Goal: Transaction & Acquisition: Purchase product/service

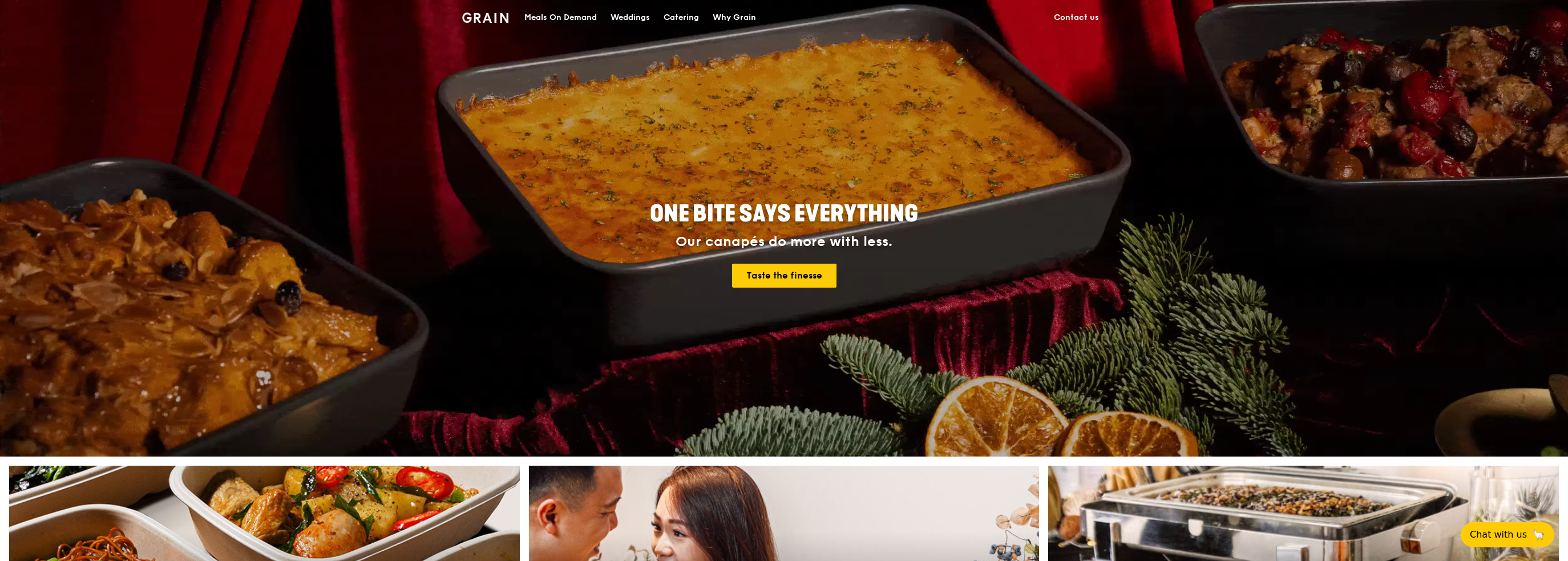
click at [546, 20] on div "Meals On Demand" at bounding box center [560, 18] width 72 height 34
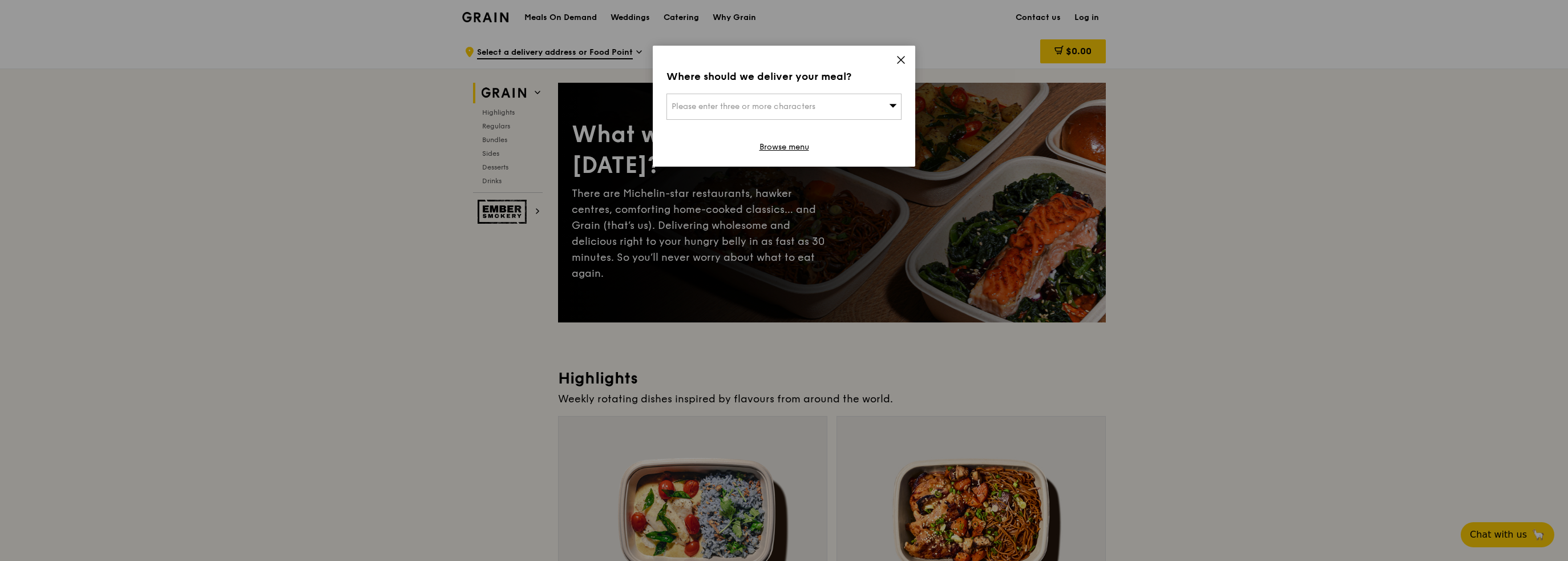
click at [904, 56] on icon at bounding box center [901, 60] width 10 height 10
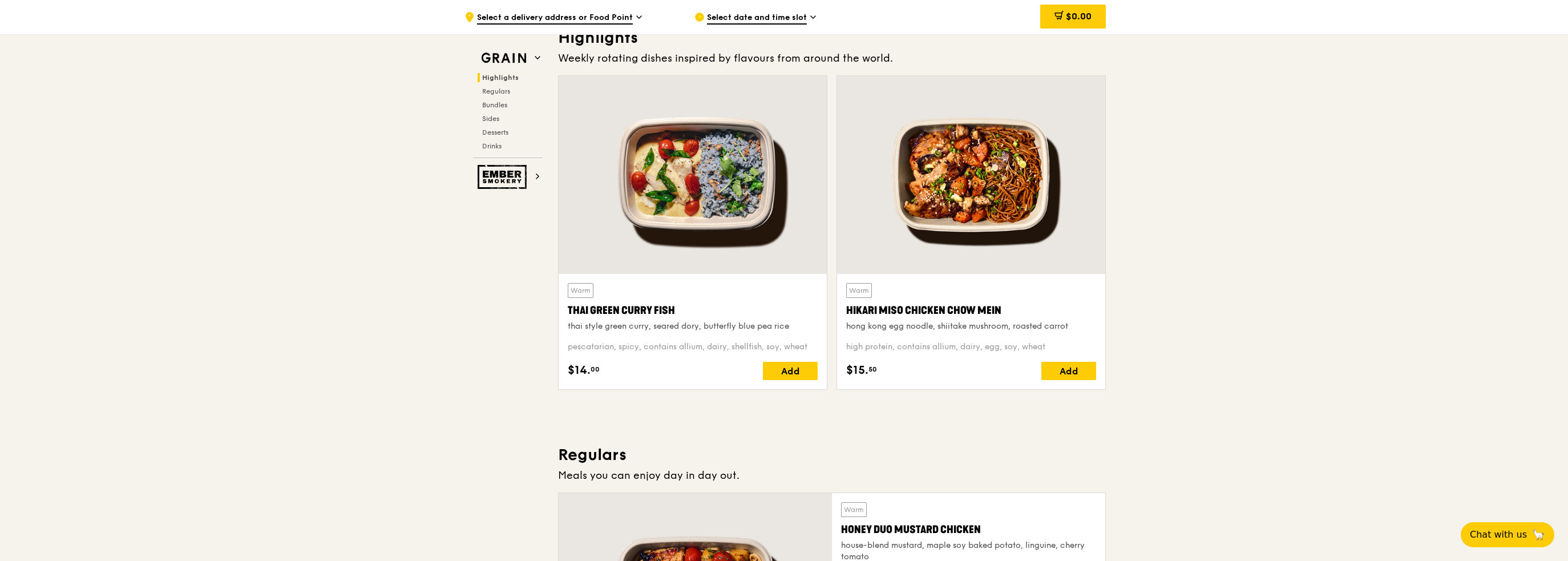
scroll to position [343, 0]
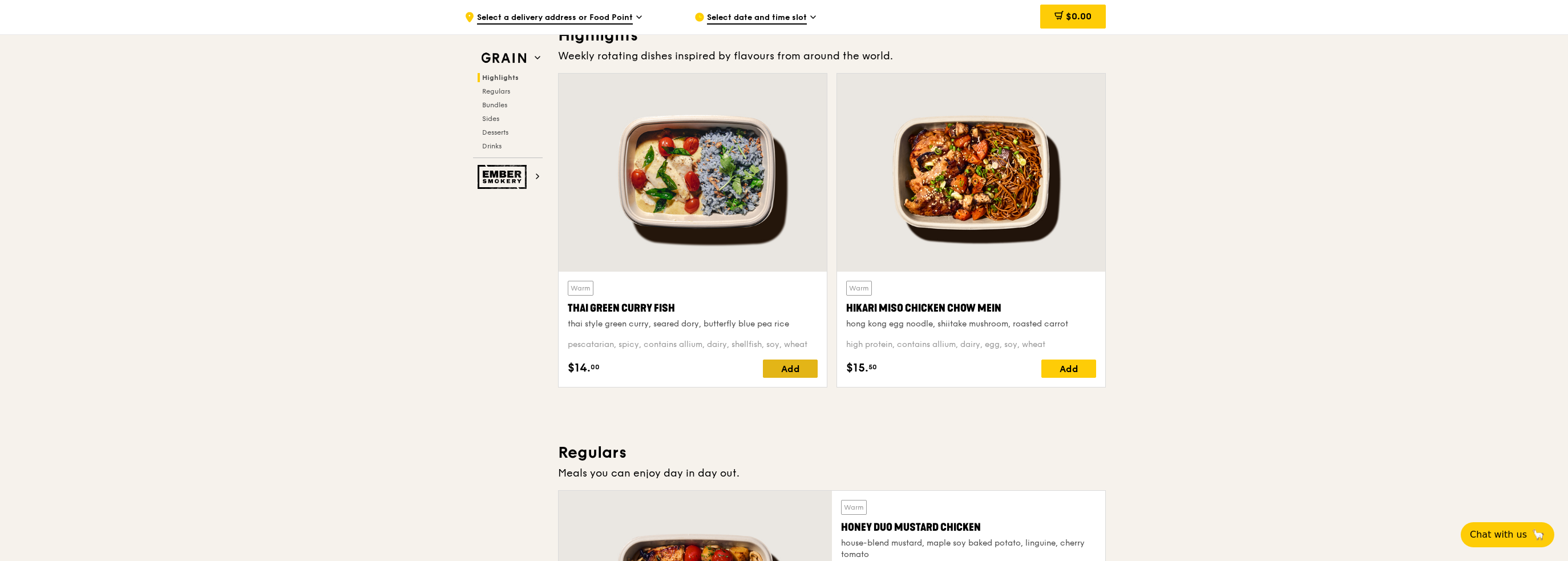
click at [791, 369] on div "Add" at bounding box center [790, 368] width 55 height 18
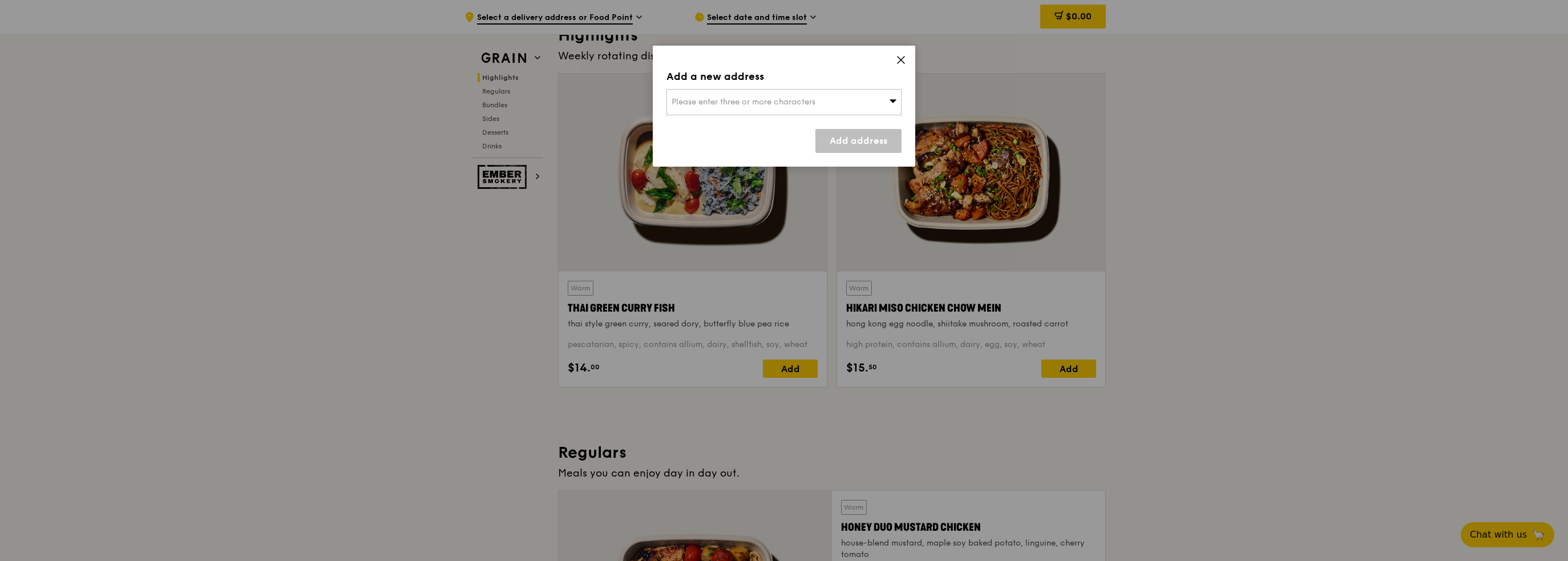
click at [847, 101] on div "Please enter three or more characters" at bounding box center [784, 102] width 235 height 26
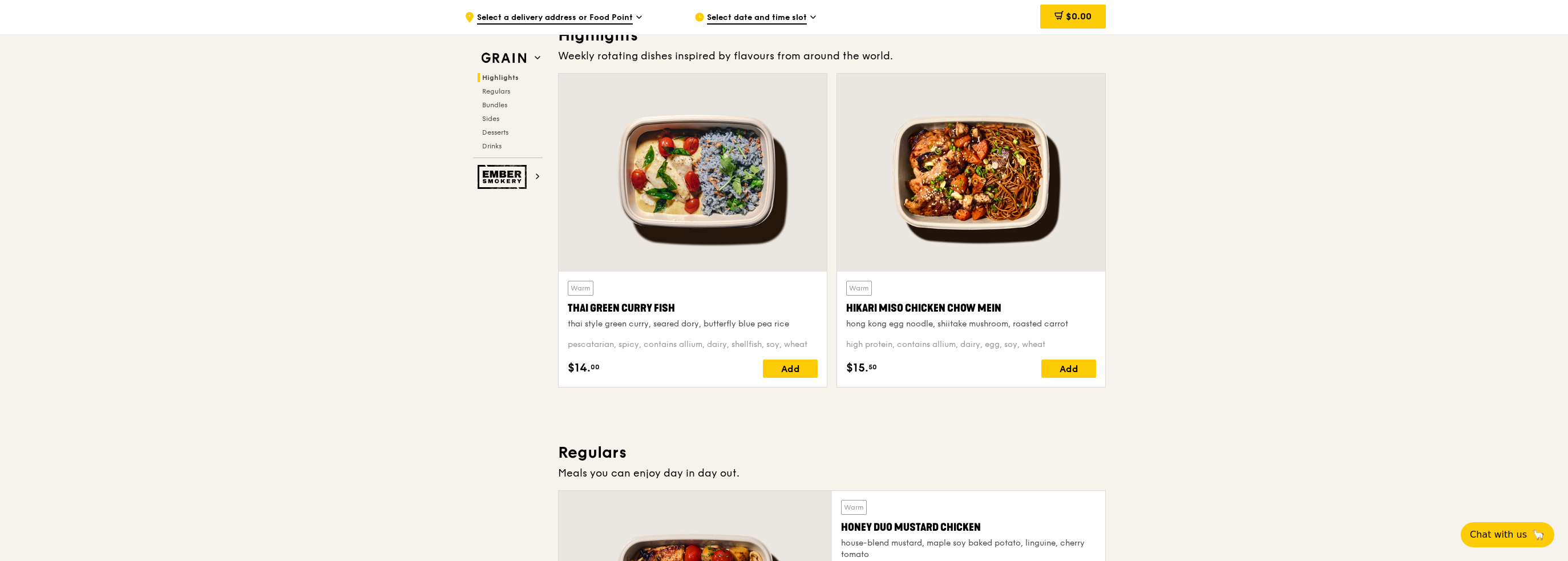
click at [753, 17] on span "Select date and time slot" at bounding box center [757, 18] width 100 height 12
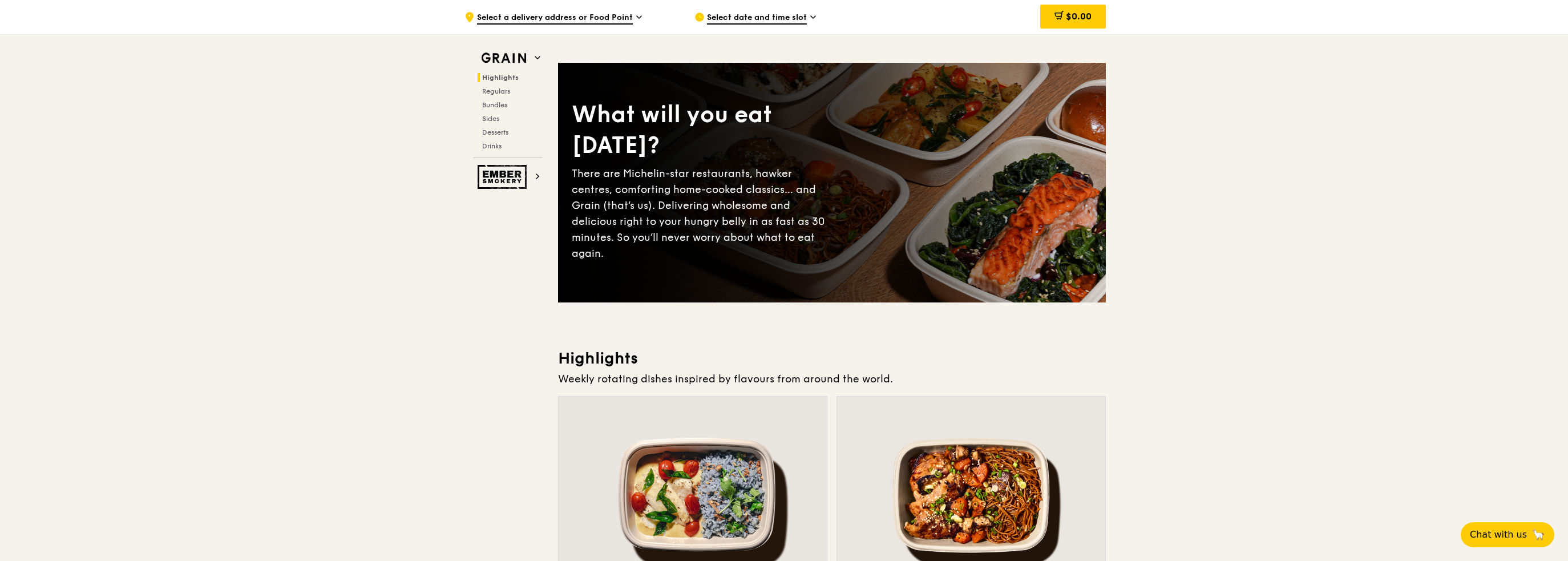
scroll to position [0, 0]
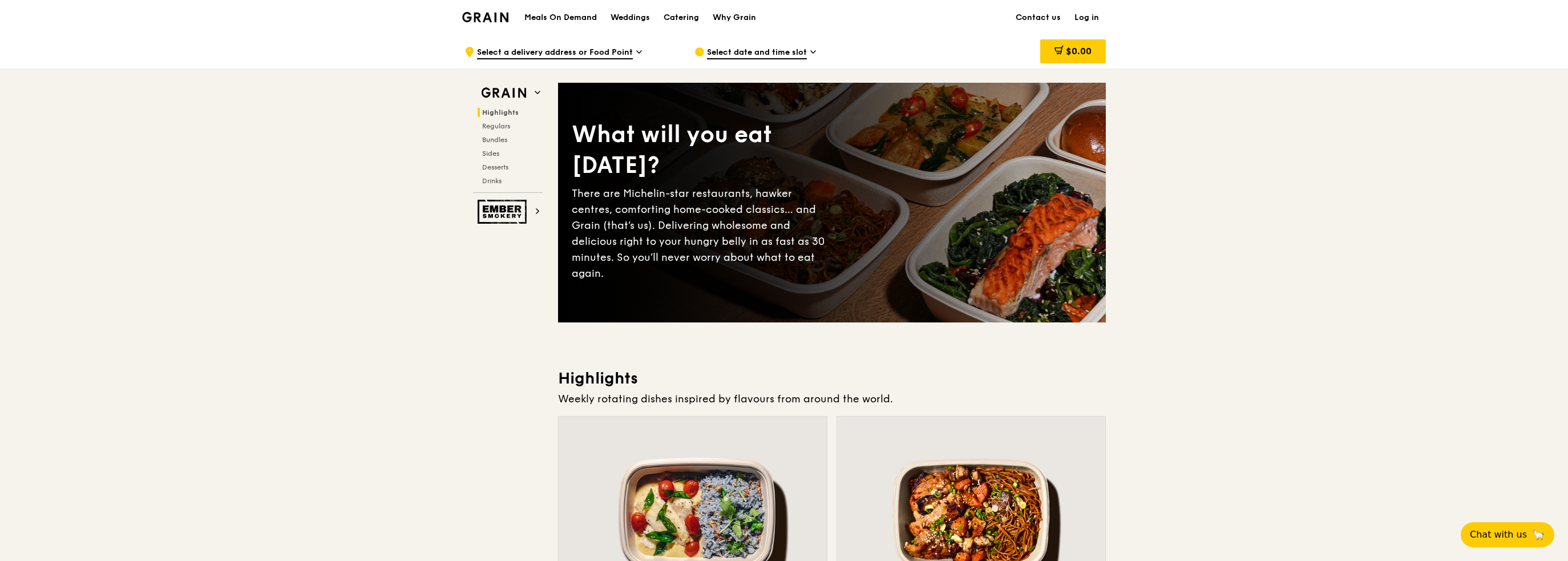
click at [603, 55] on span "Select a delivery address or Food Point" at bounding box center [555, 53] width 156 height 12
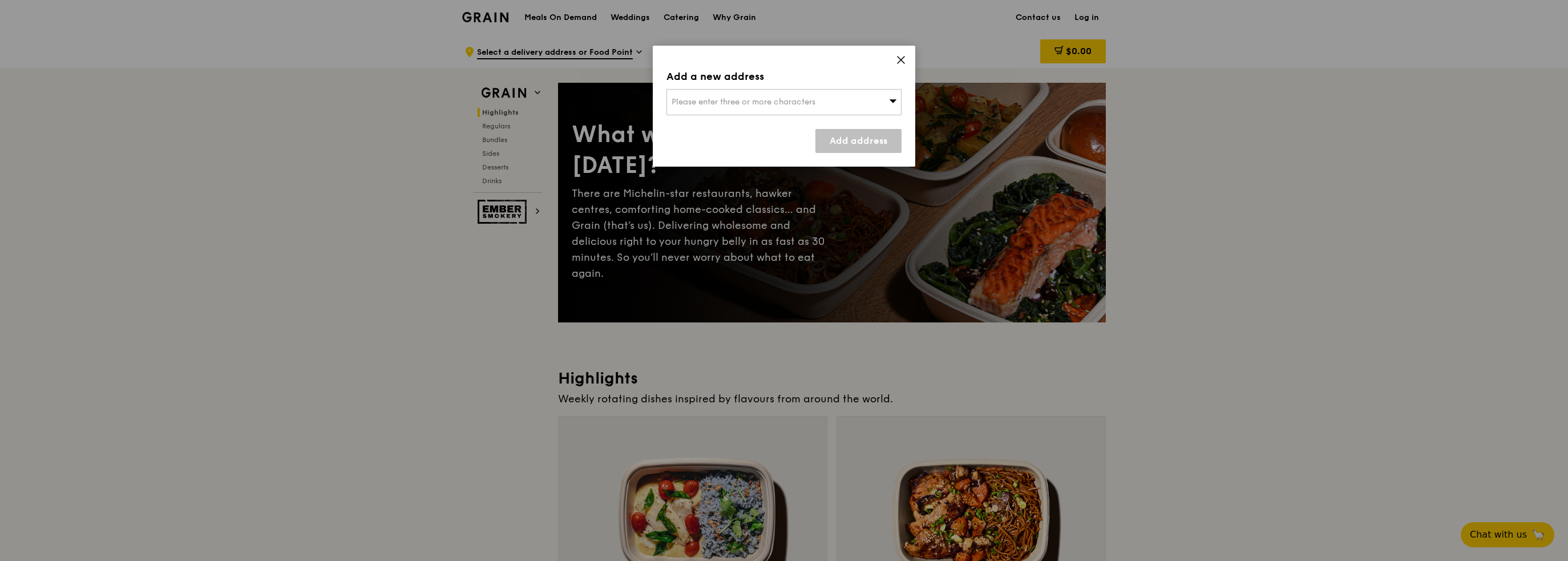
click at [763, 117] on div "Add a new address Please enter three or more characters Add address" at bounding box center [784, 107] width 263 height 121
click at [750, 99] on span "Please enter three or more characters" at bounding box center [743, 101] width 144 height 9
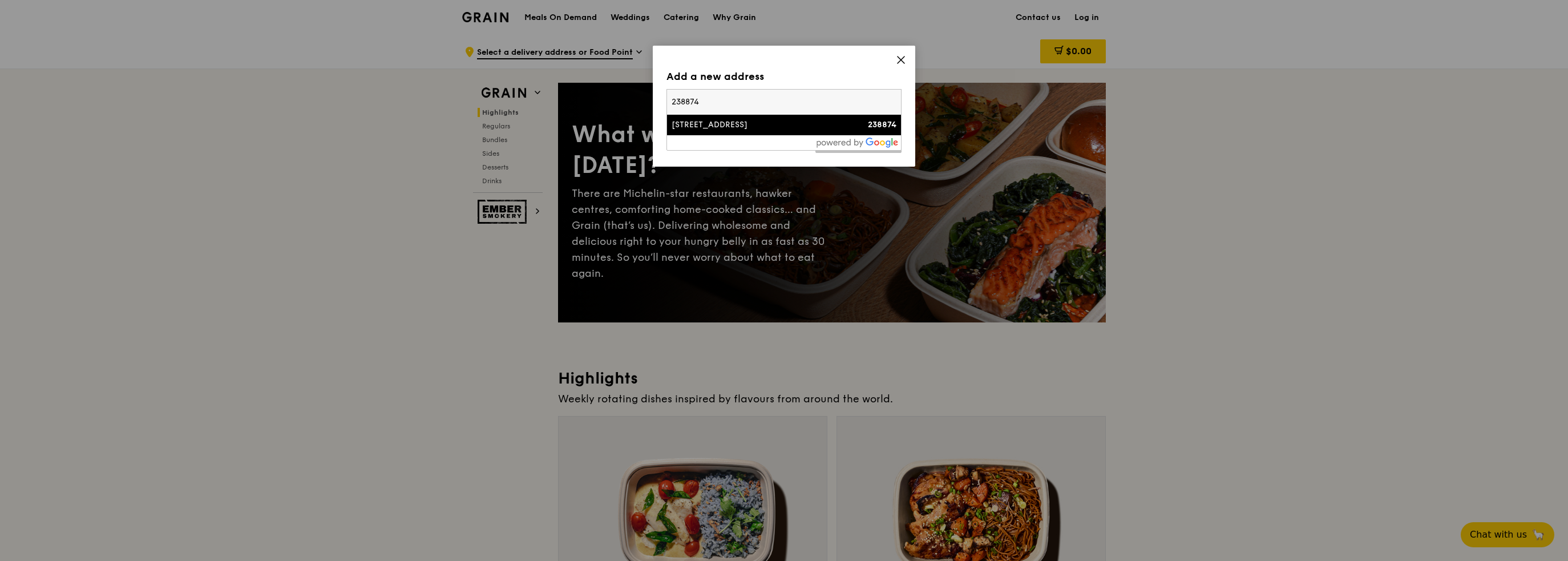
type input "238874"
click at [713, 122] on div "[STREET_ADDRESS]" at bounding box center [756, 125] width 169 height 12
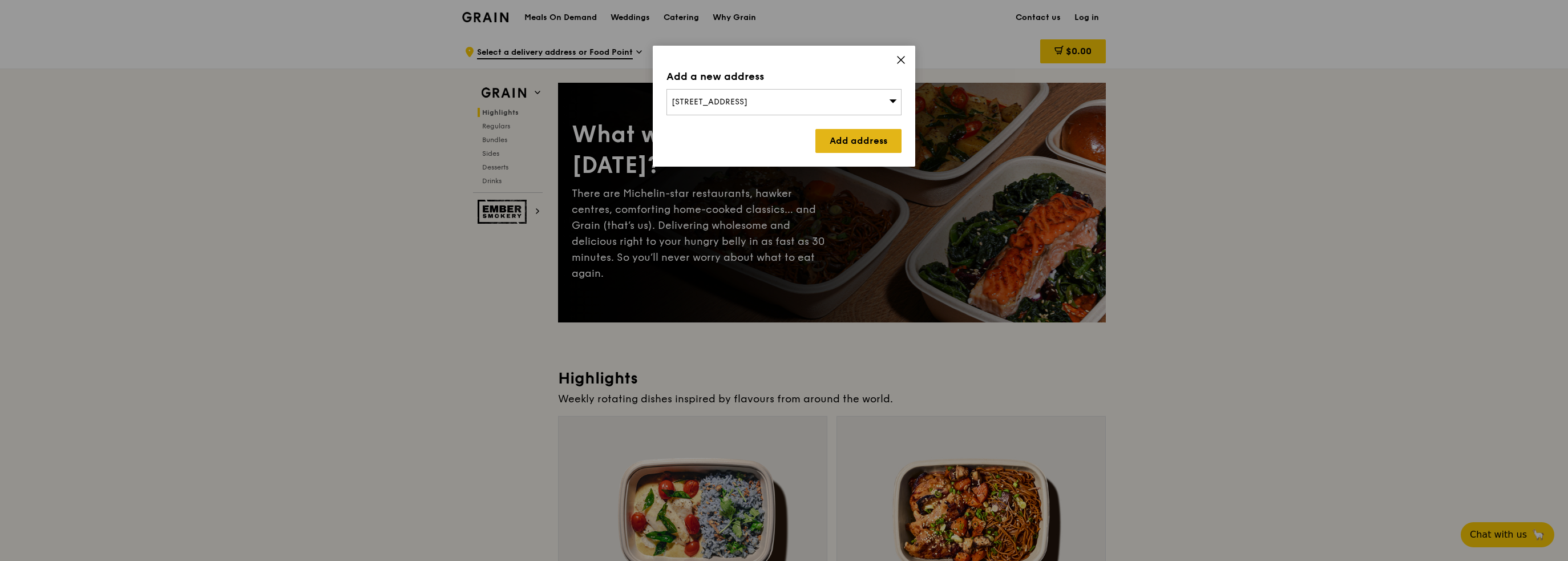
click at [863, 132] on link "Add address" at bounding box center [858, 141] width 86 height 24
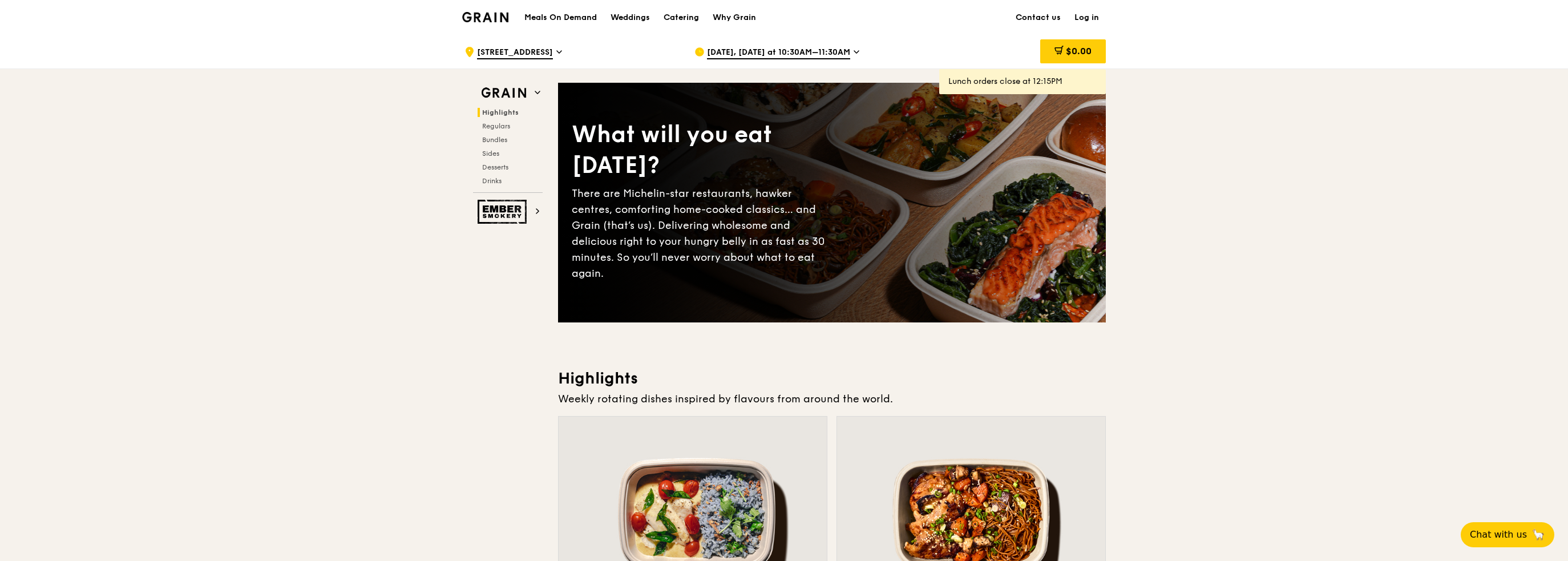
click at [823, 51] on span "[DATE], [DATE] at 10:30AM–11:30AM" at bounding box center [779, 53] width 143 height 12
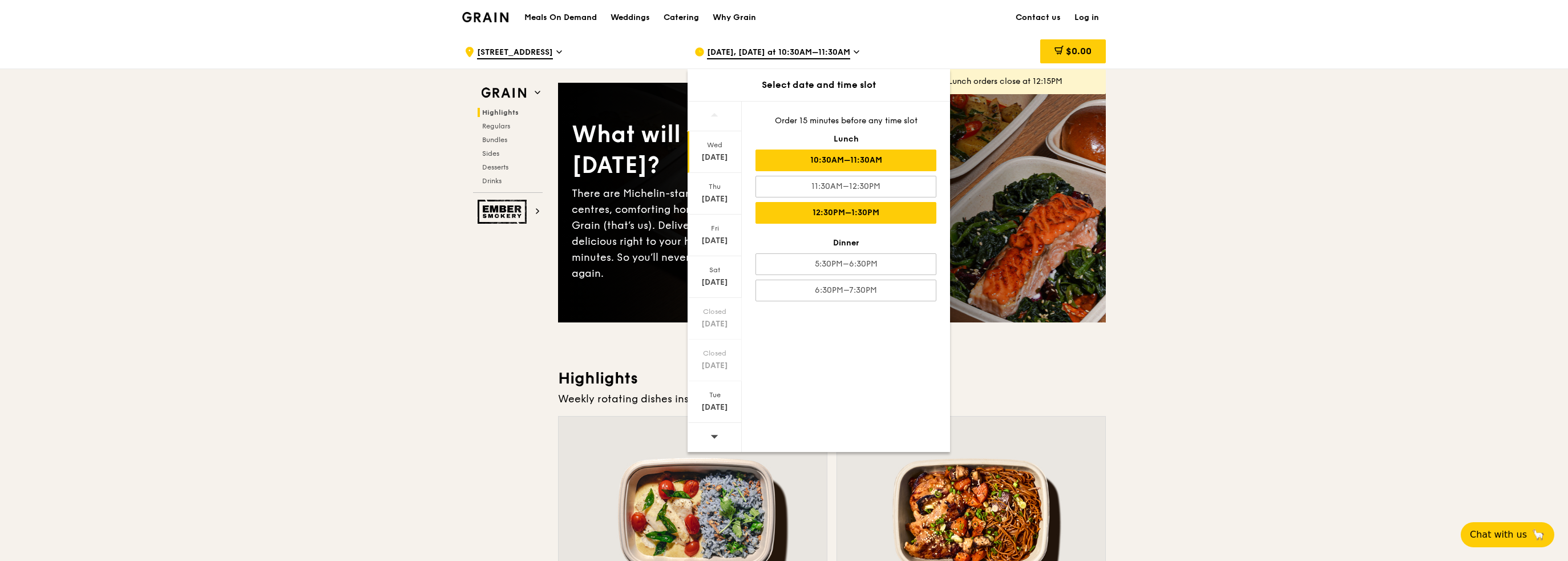
click at [816, 207] on div "12:30PM–1:30PM" at bounding box center [846, 213] width 181 height 22
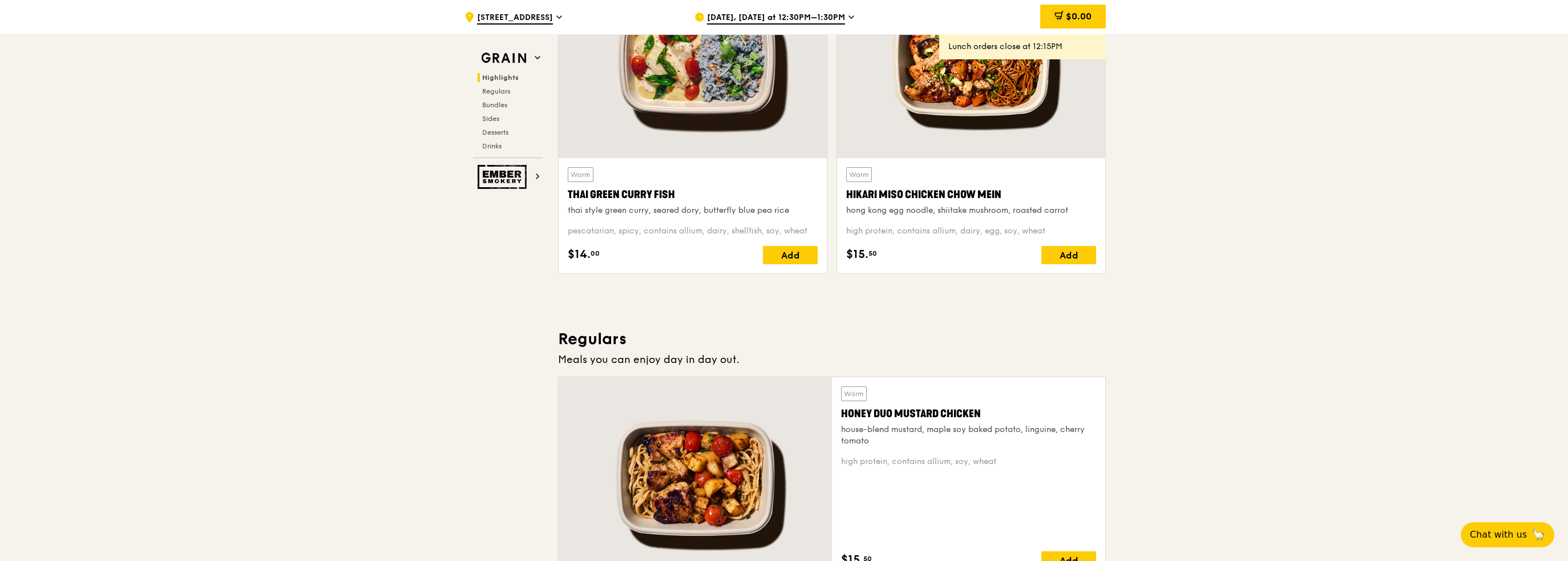
scroll to position [457, 0]
click at [793, 252] on div "Add" at bounding box center [790, 255] width 55 height 18
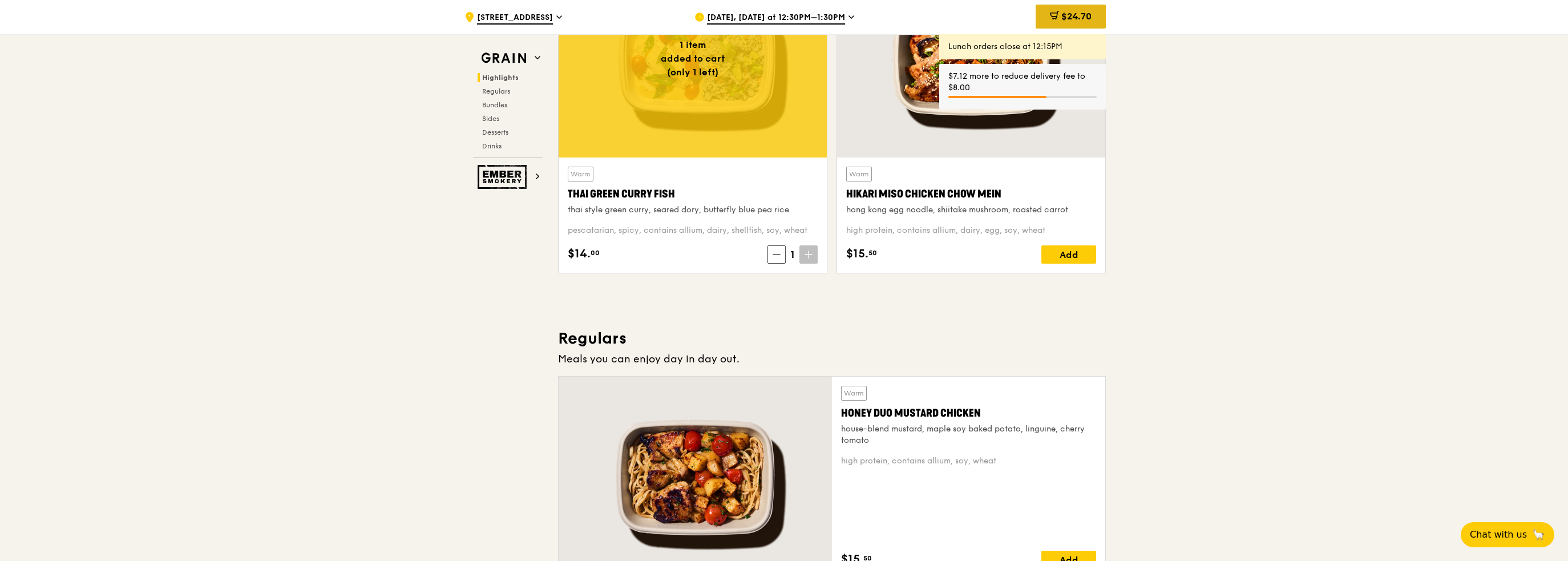
click at [1090, 20] on span "$24.70" at bounding box center [1076, 16] width 30 height 11
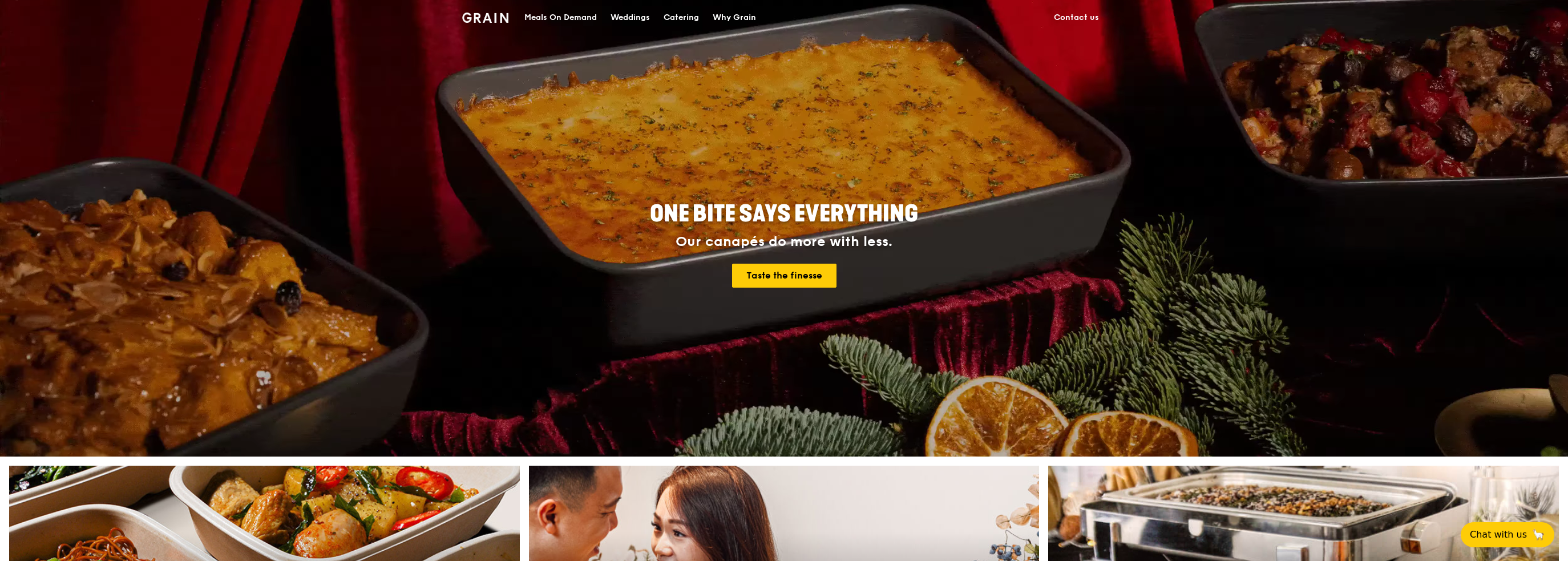
click at [561, 18] on div "Meals On Demand" at bounding box center [560, 18] width 72 height 34
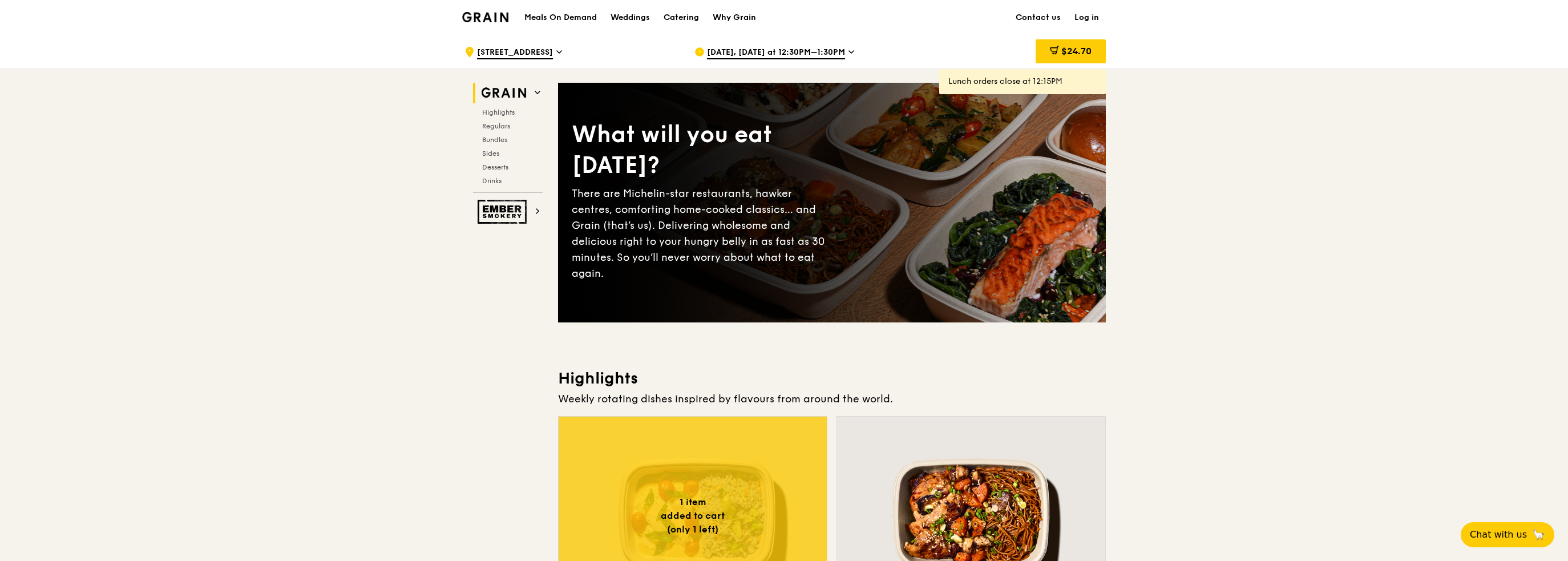
click at [1092, 13] on link "Log in" at bounding box center [1087, 18] width 38 height 34
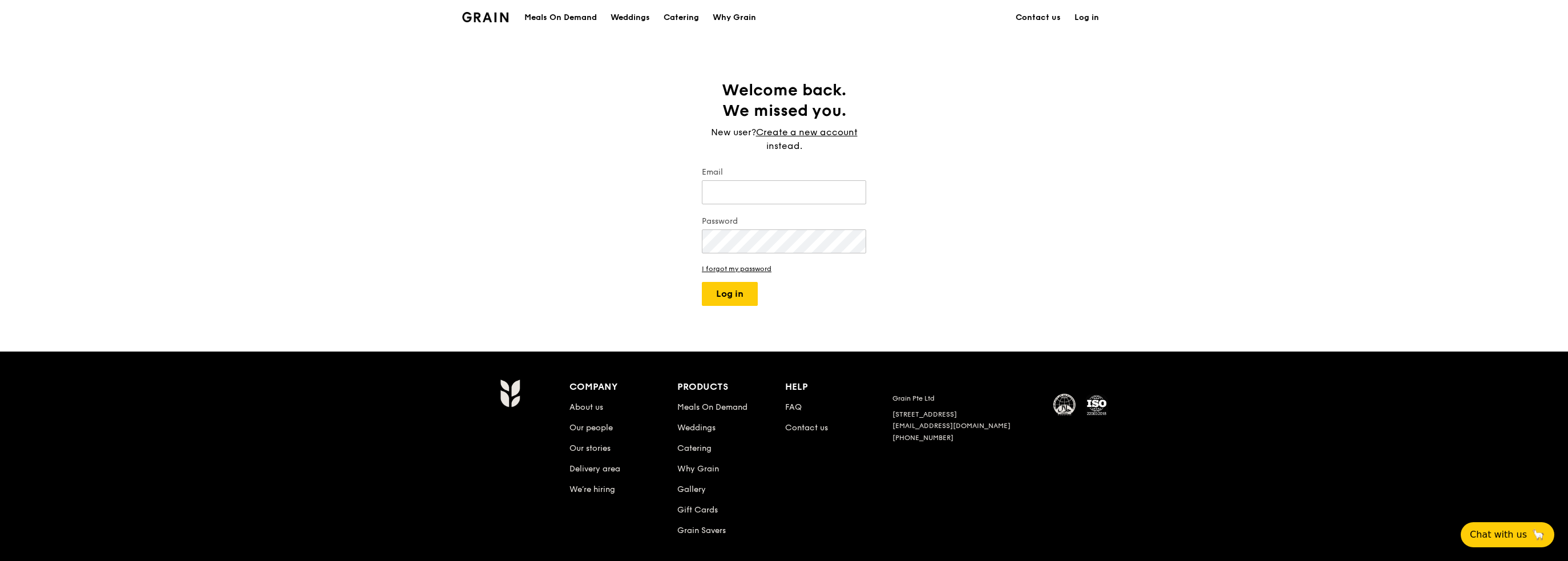
type input "laure.baril@gmail.com"
click at [744, 287] on button "Log in" at bounding box center [730, 294] width 56 height 24
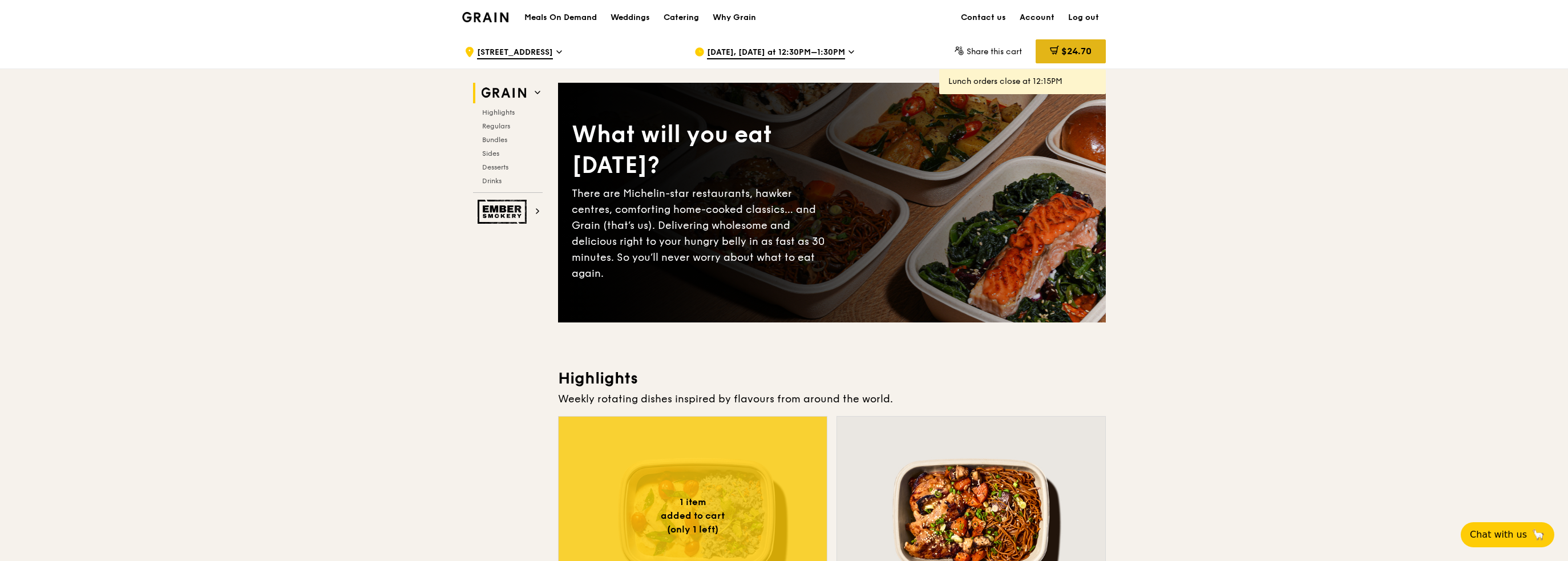
click at [1088, 54] on span "$24.70" at bounding box center [1076, 51] width 30 height 11
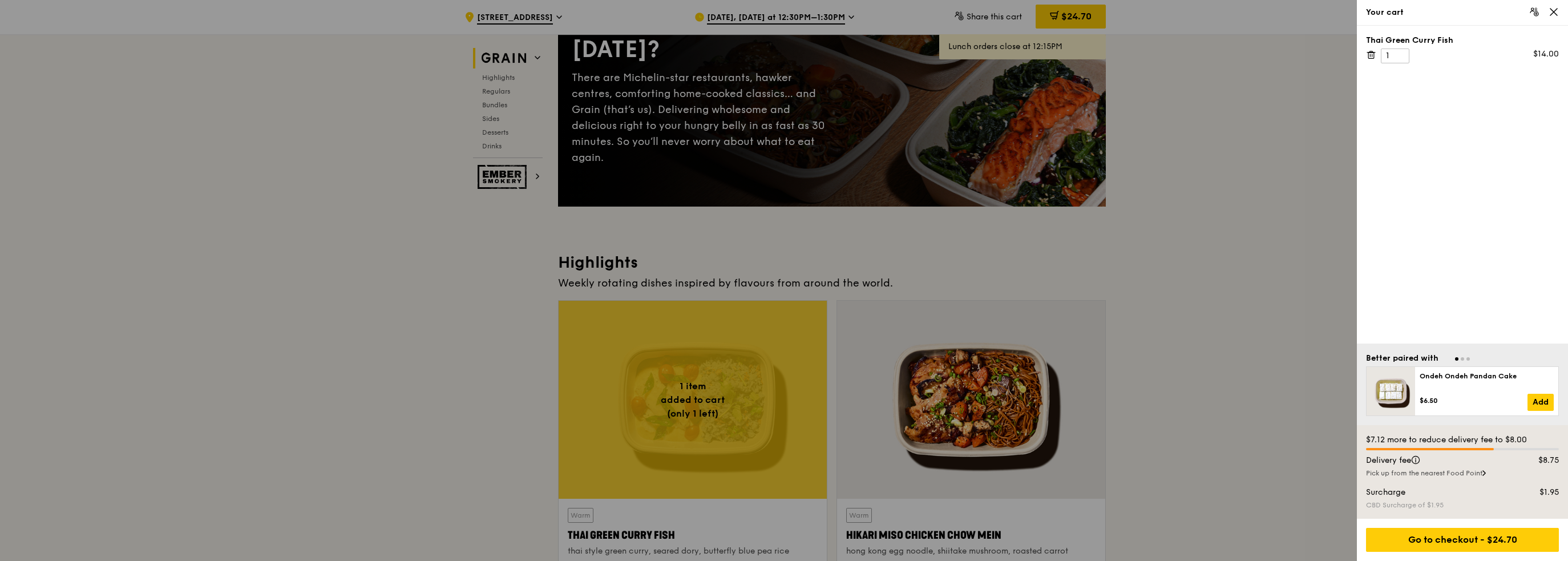
scroll to position [171, 0]
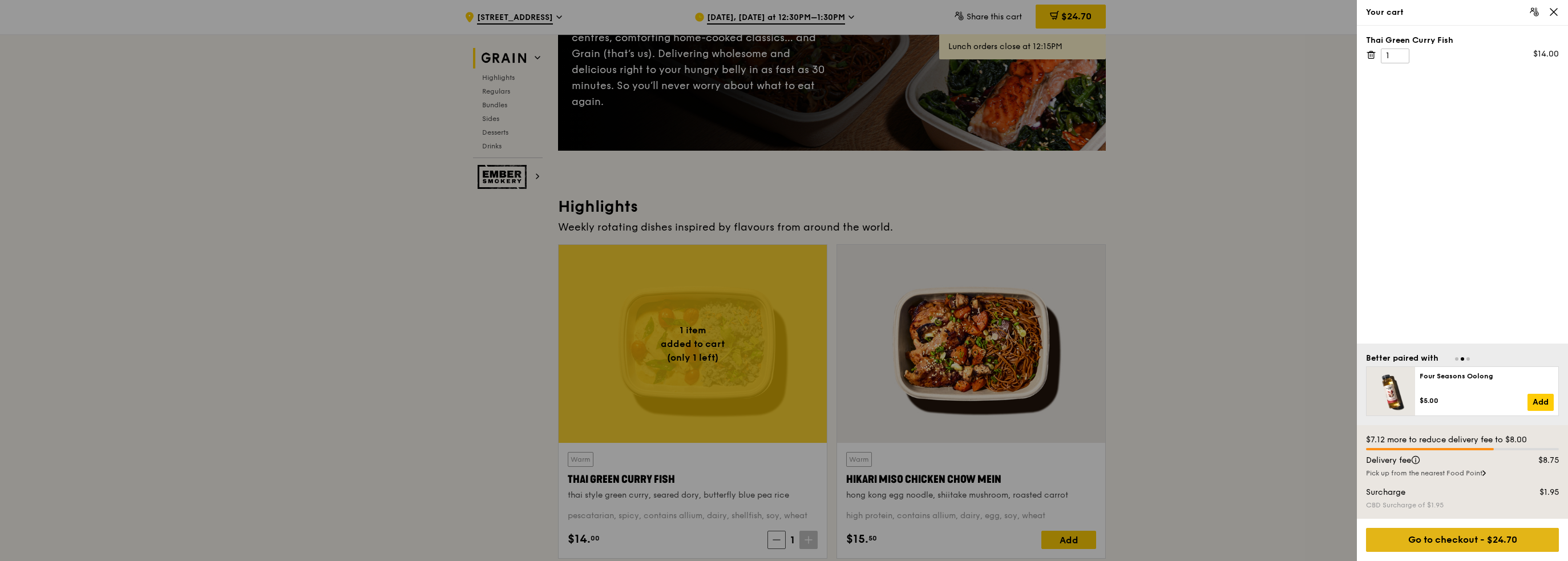
click at [1461, 538] on div "Go to checkout - $24.70" at bounding box center [1462, 540] width 193 height 24
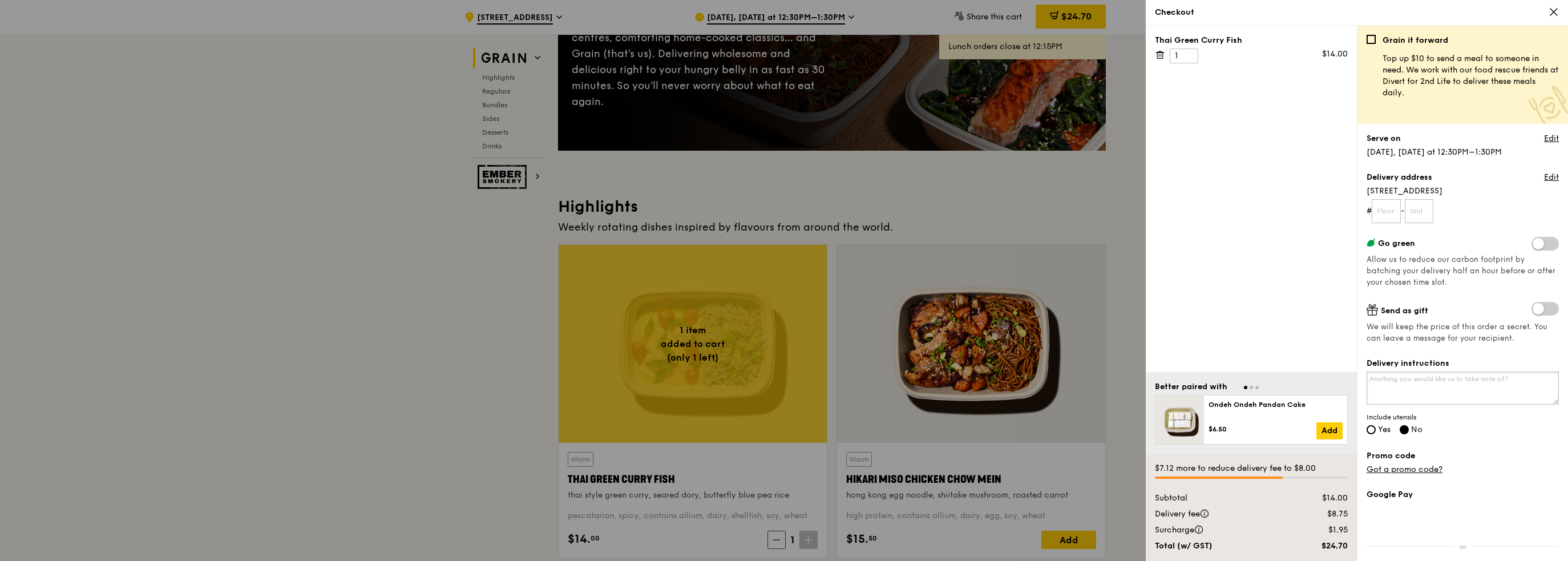
click at [1426, 379] on textarea "Delivery instructions" at bounding box center [1463, 387] width 193 height 33
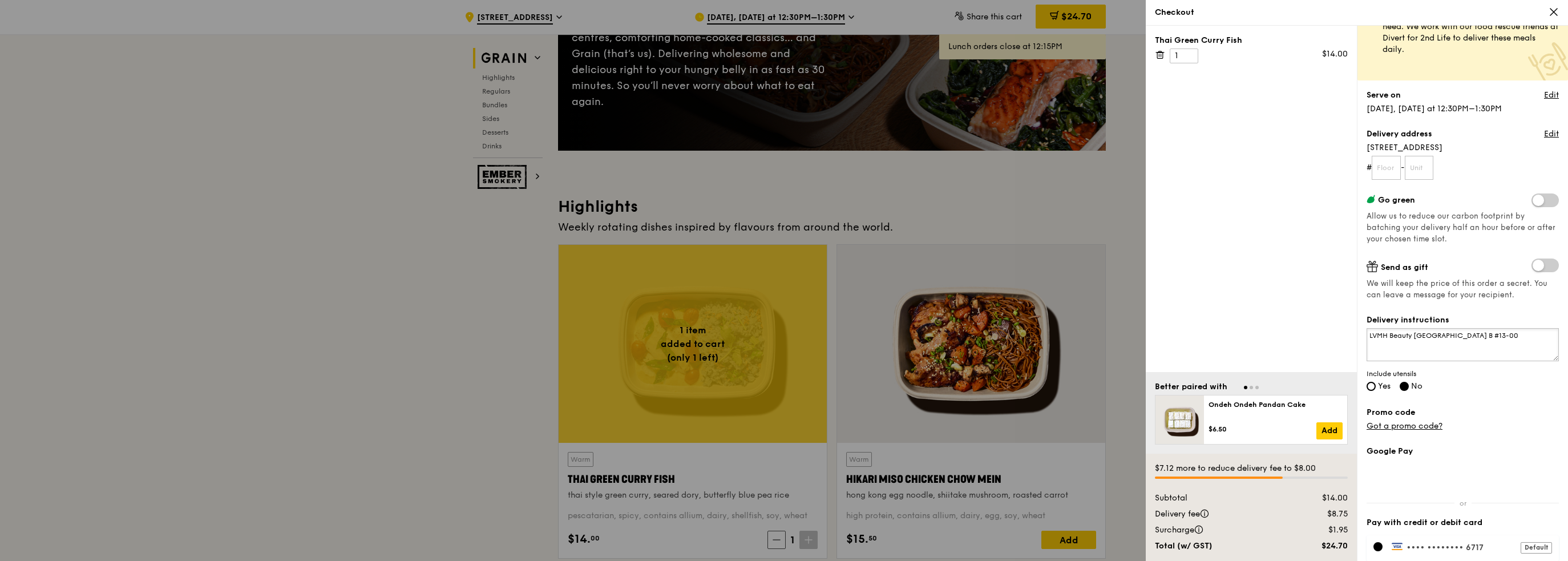
scroll to position [0, 0]
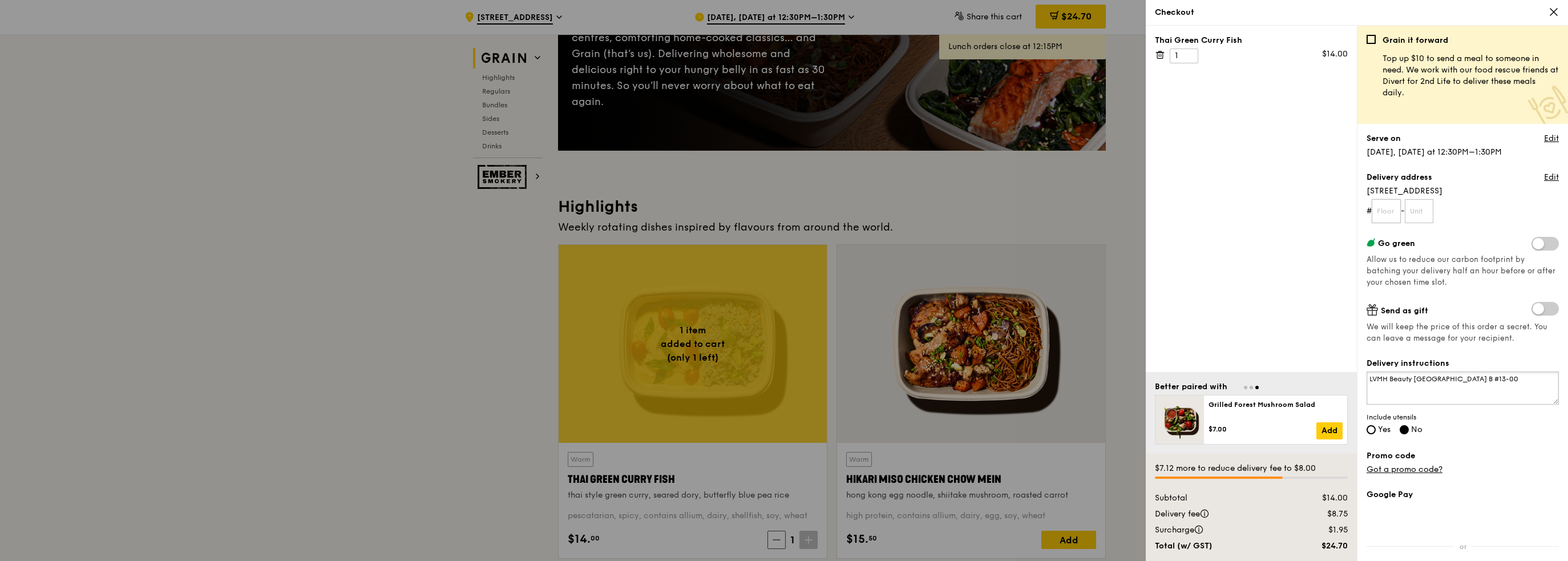
type textarea "LVMH Beauty Ngee Ann City Tower B #13-00"
click at [1390, 214] on input "text" at bounding box center [1386, 211] width 29 height 24
type input "13"
click at [1425, 209] on input "text" at bounding box center [1420, 211] width 29 height 24
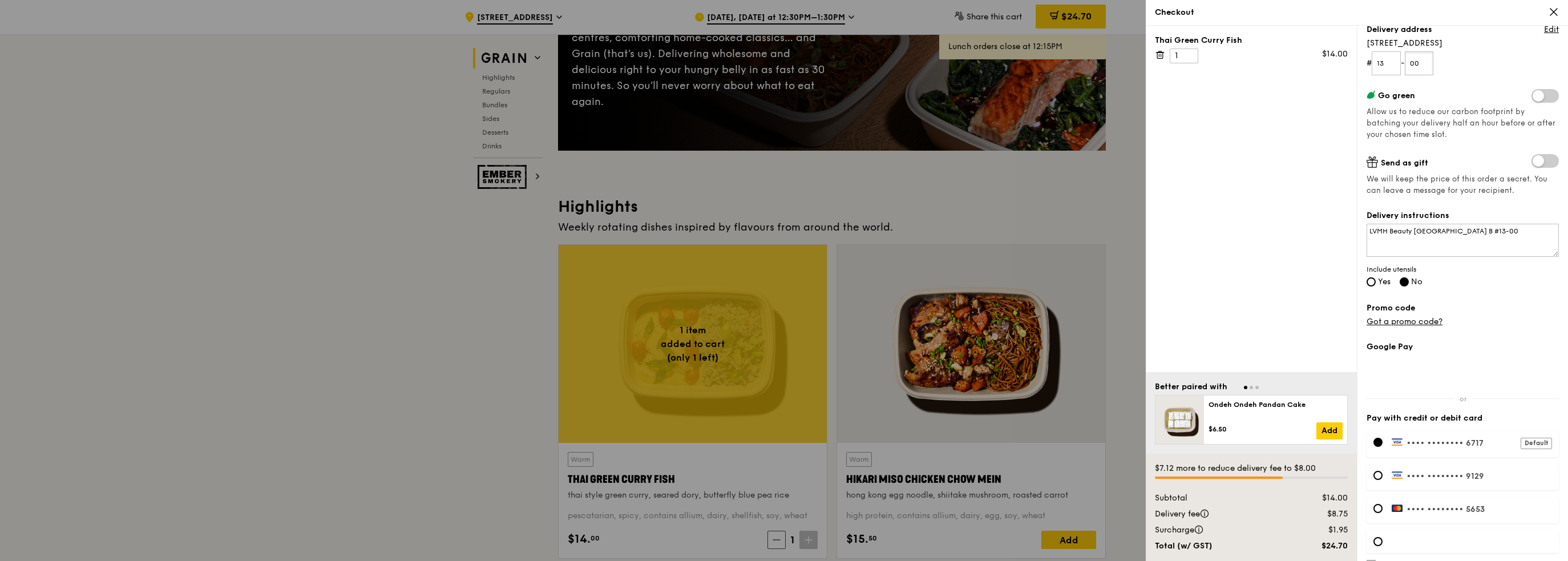
scroll to position [196, 0]
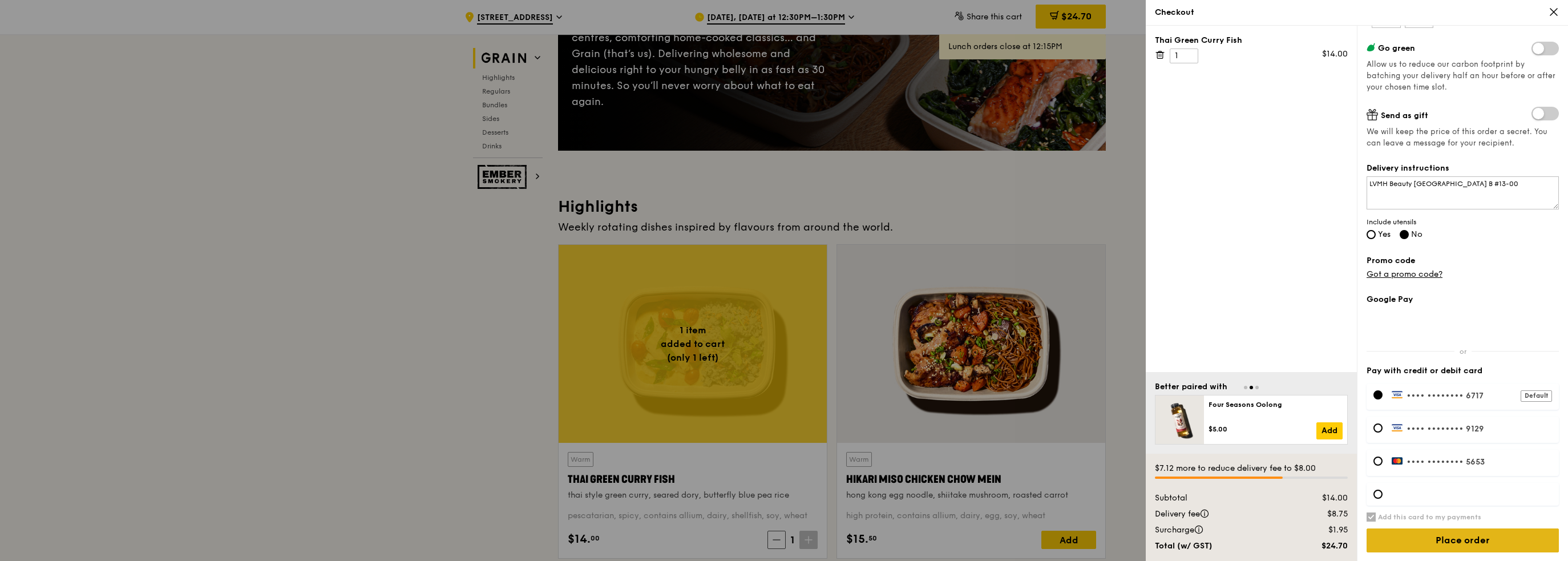
type input "00"
click at [1468, 536] on input "Place order" at bounding box center [1463, 541] width 193 height 24
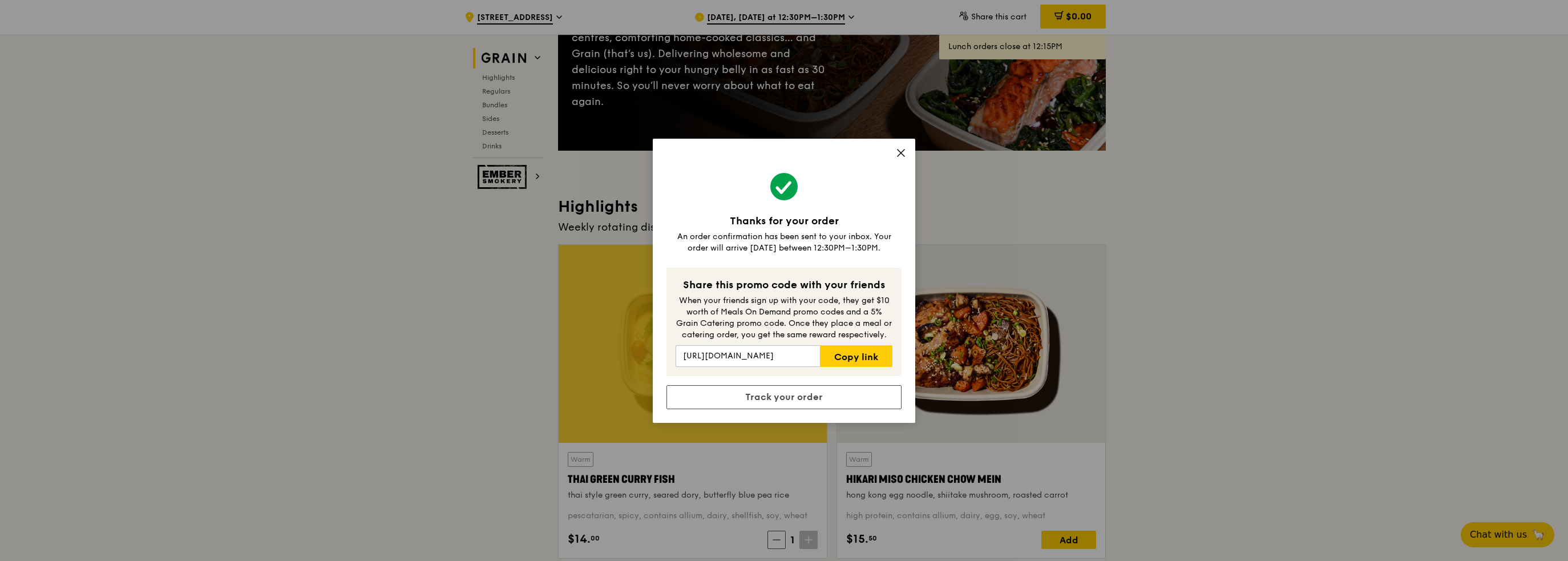
click at [903, 153] on icon at bounding box center [901, 153] width 10 height 10
